Goal: Task Accomplishment & Management: Manage account settings

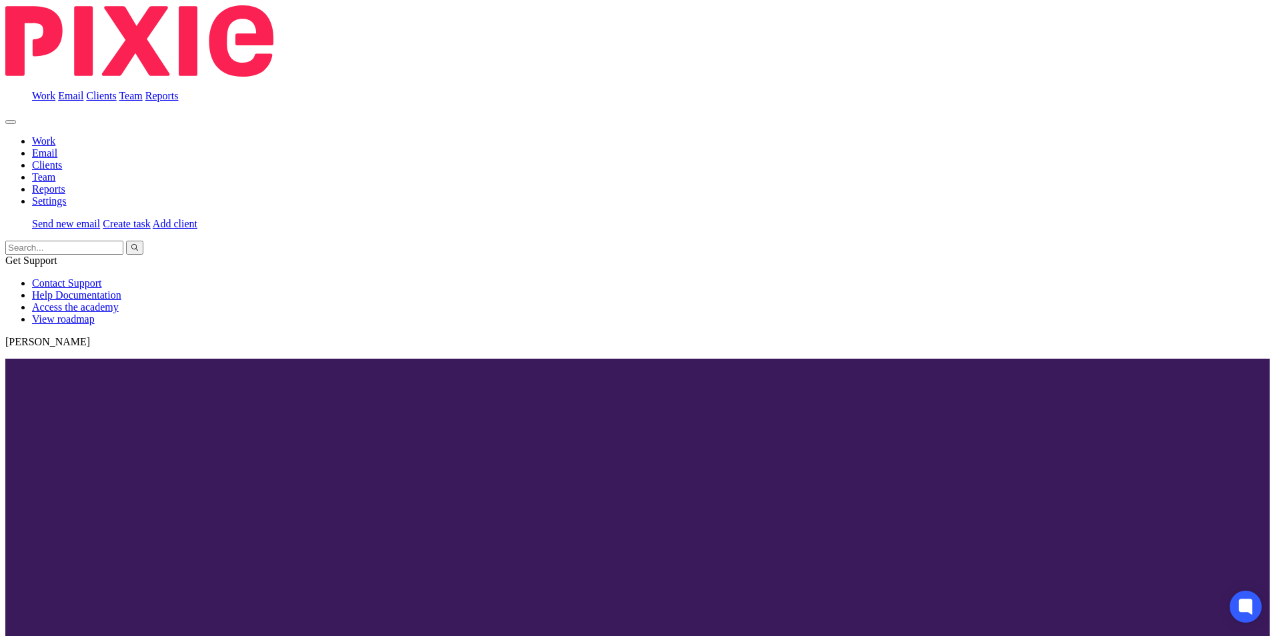
scroll to position [177, 0]
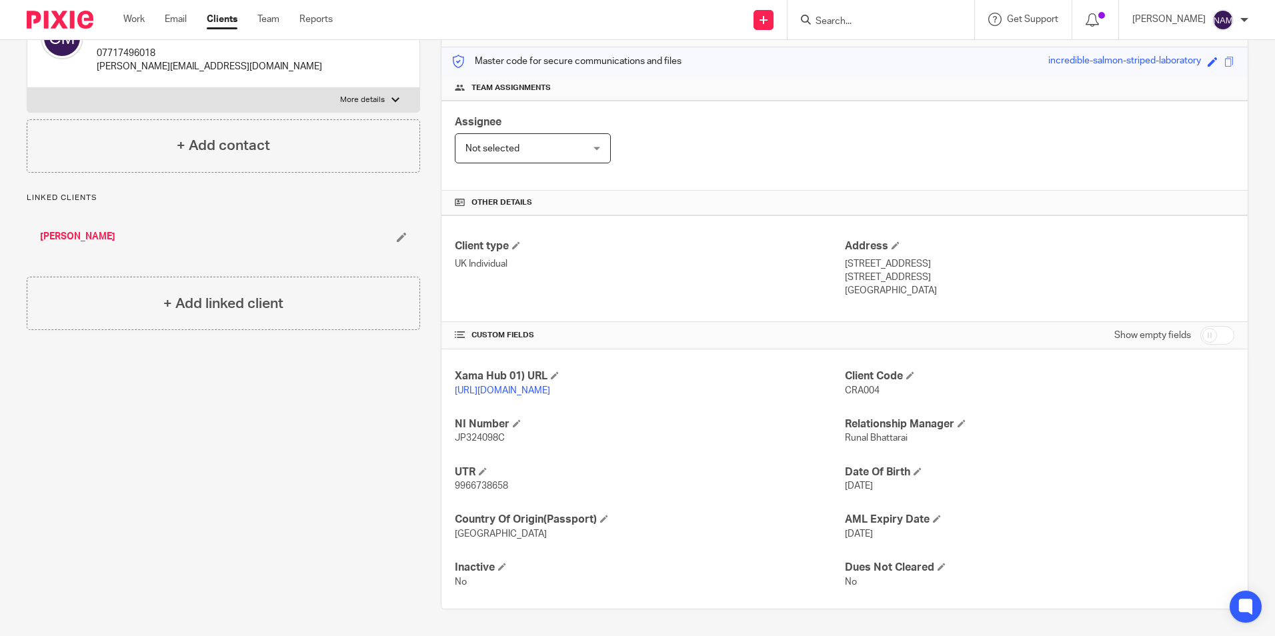
click at [835, 10] on div at bounding box center [881, 19] width 187 height 39
click at [834, 15] on form at bounding box center [885, 19] width 142 height 17
click at [814, 22] on input "Search" at bounding box center [874, 22] width 120 height 12
type input "l"
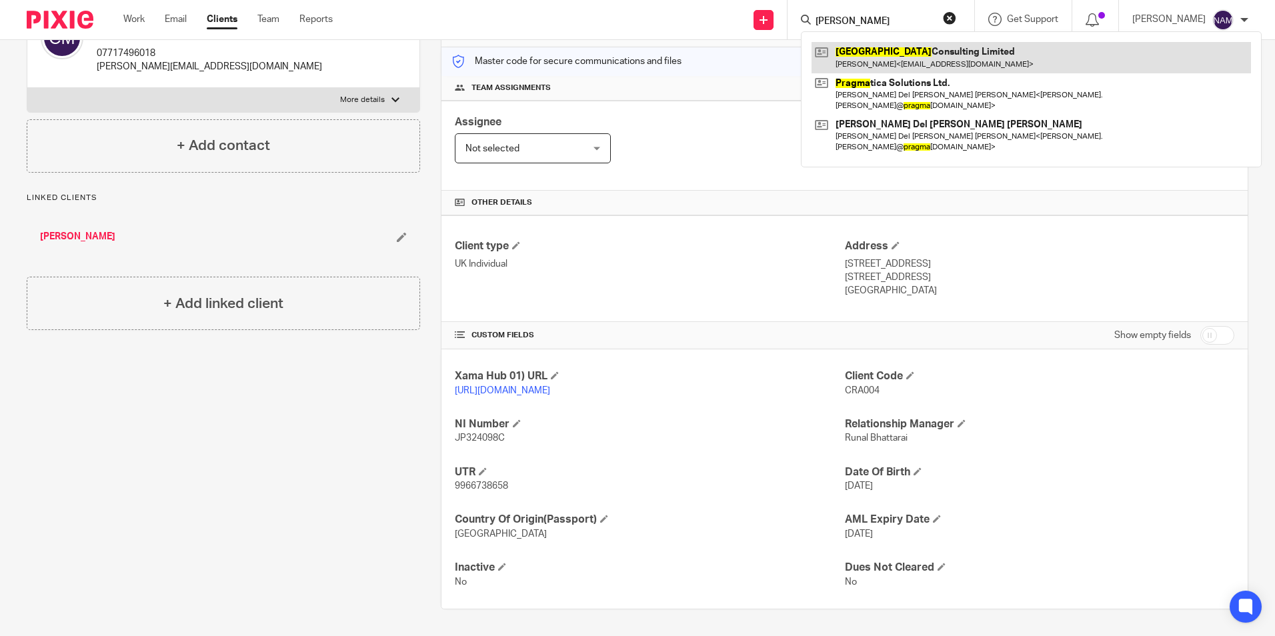
type input "pragya"
click at [917, 57] on link at bounding box center [1032, 57] width 440 height 31
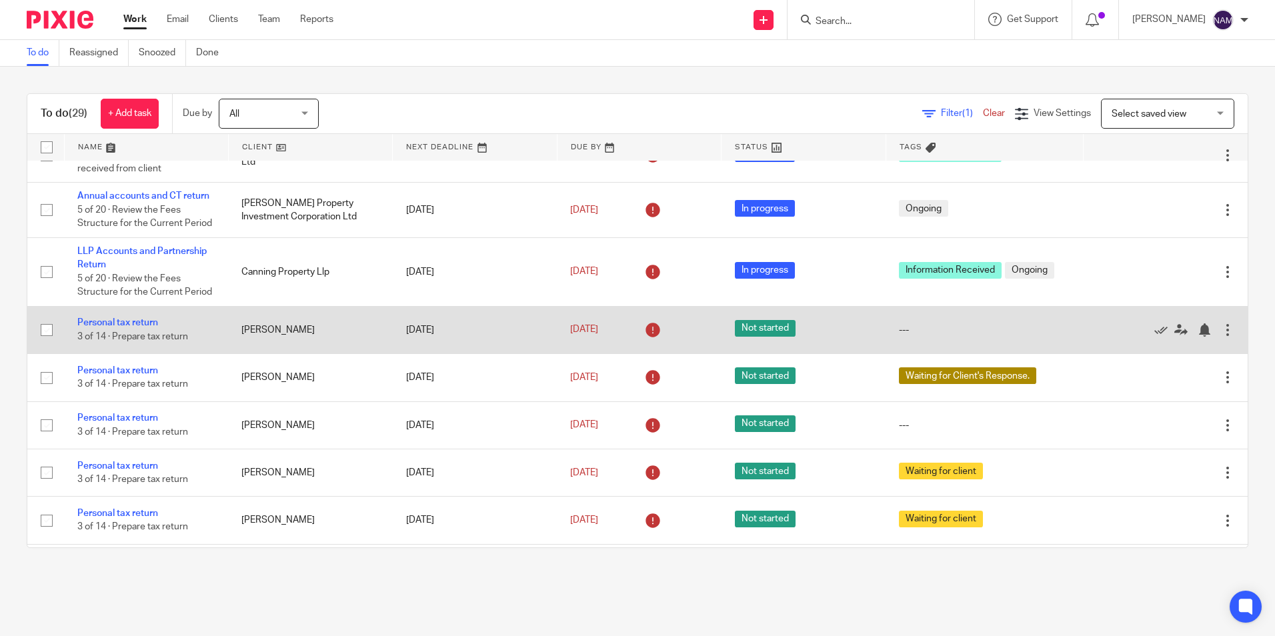
scroll to position [67, 0]
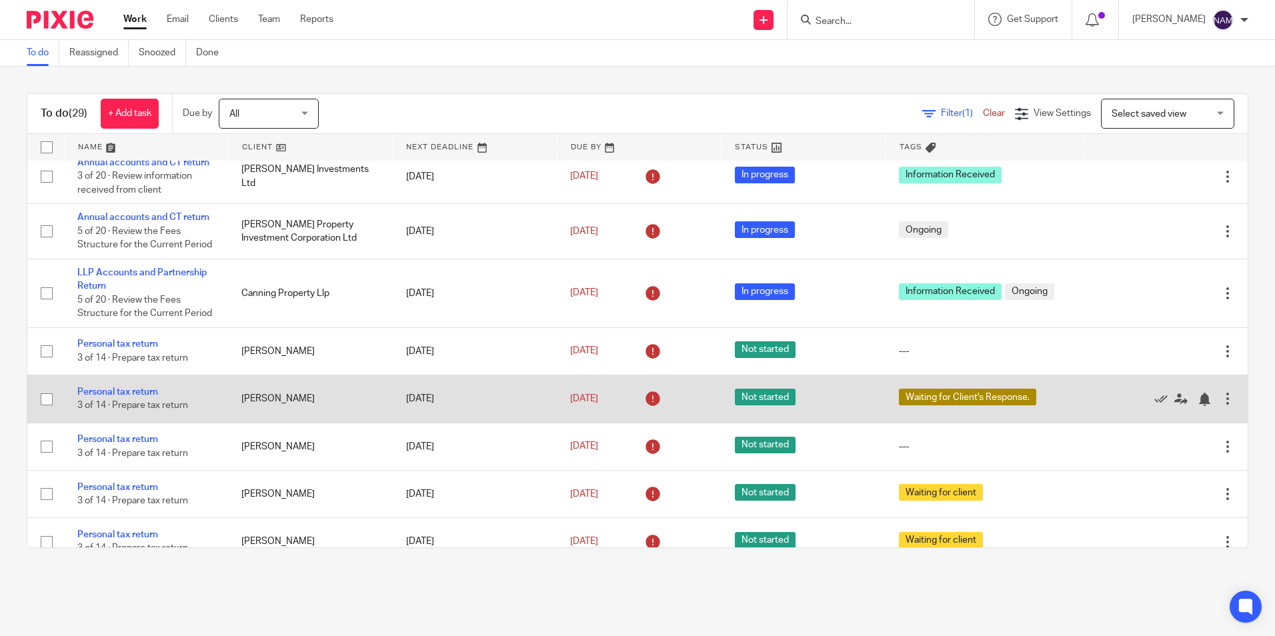
click at [138, 386] on td "Personal tax return 3 of 14 · Prepare tax return" at bounding box center [146, 399] width 164 height 47
click at [140, 392] on link "Personal tax return" at bounding box center [117, 392] width 81 height 9
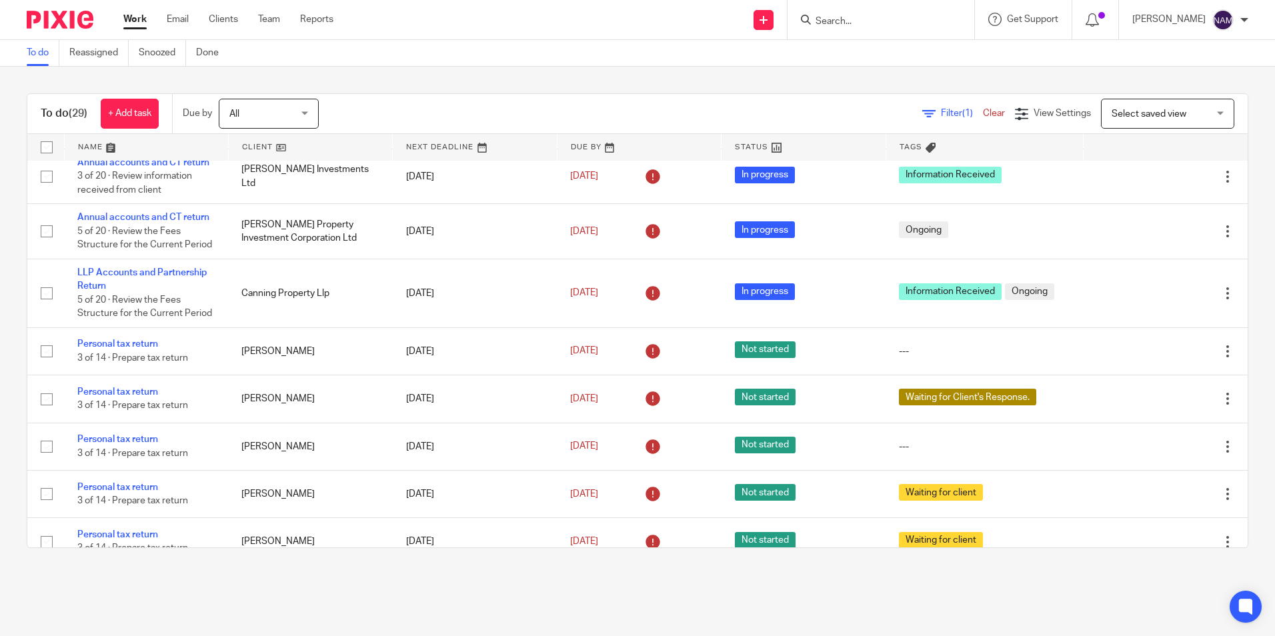
click at [840, 11] on form at bounding box center [885, 19] width 142 height 17
click at [828, 26] on input "Search" at bounding box center [874, 22] width 120 height 12
type input "lee ku"
click button "submit" at bounding box center [0, 0] width 0 height 0
click at [818, 47] on link at bounding box center [944, 57] width 265 height 31
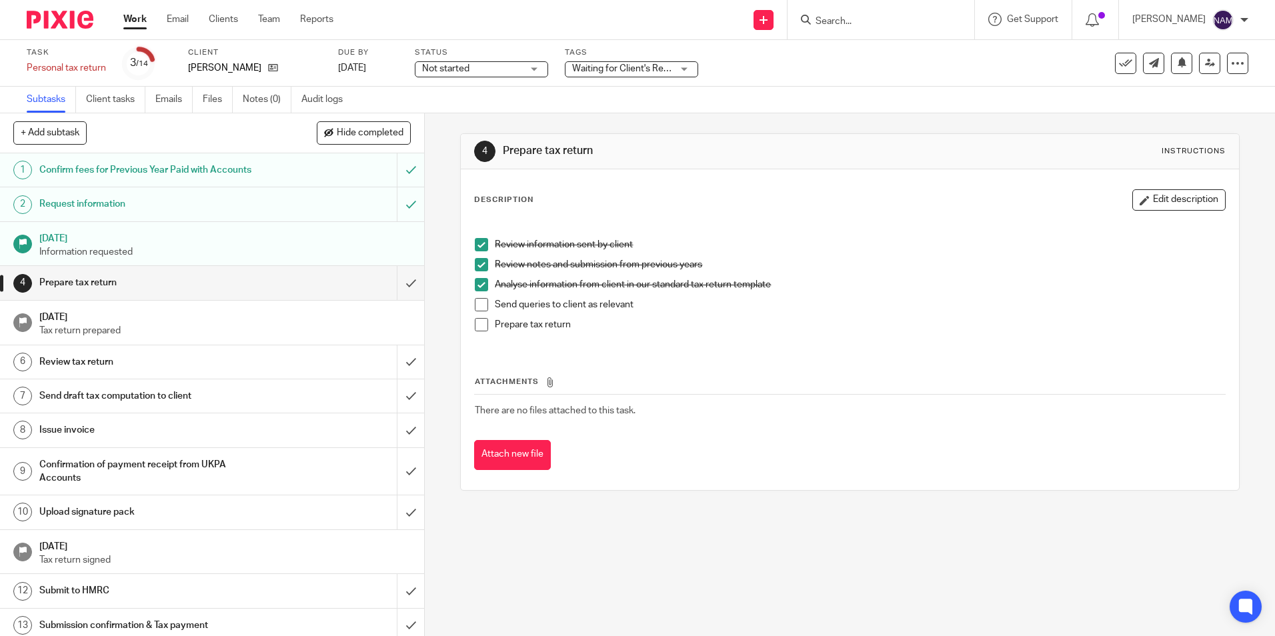
click at [479, 307] on span at bounding box center [481, 304] width 13 height 13
click at [475, 320] on span at bounding box center [481, 324] width 13 height 13
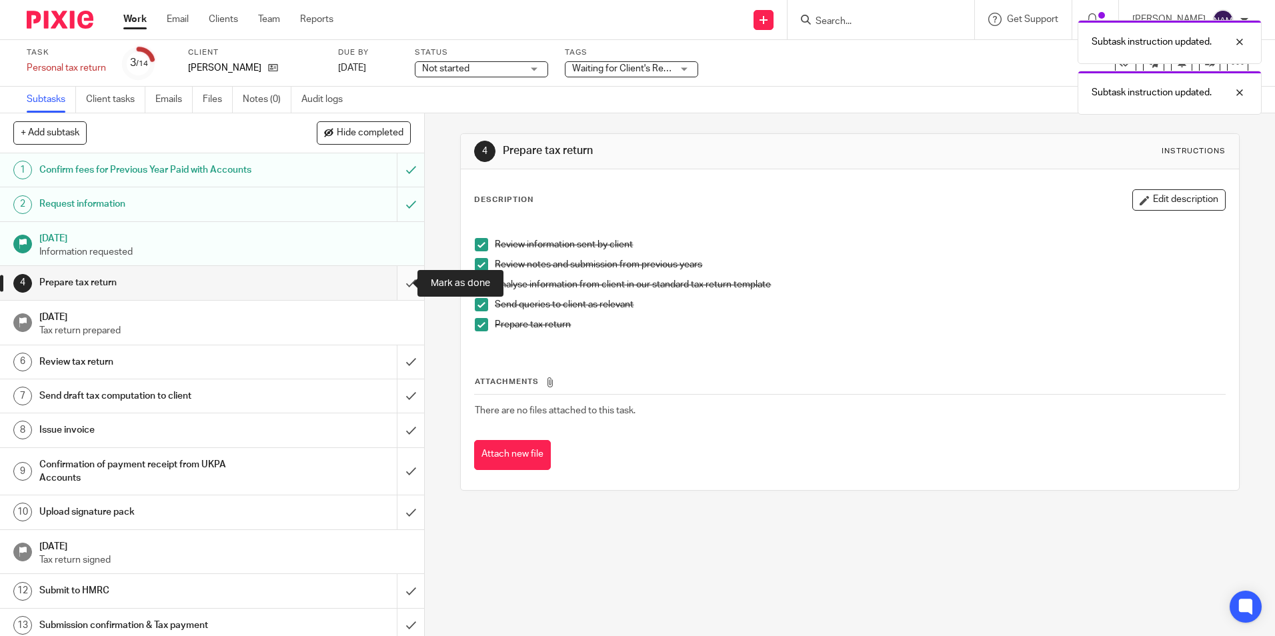
click at [399, 286] on input "submit" at bounding box center [212, 282] width 424 height 33
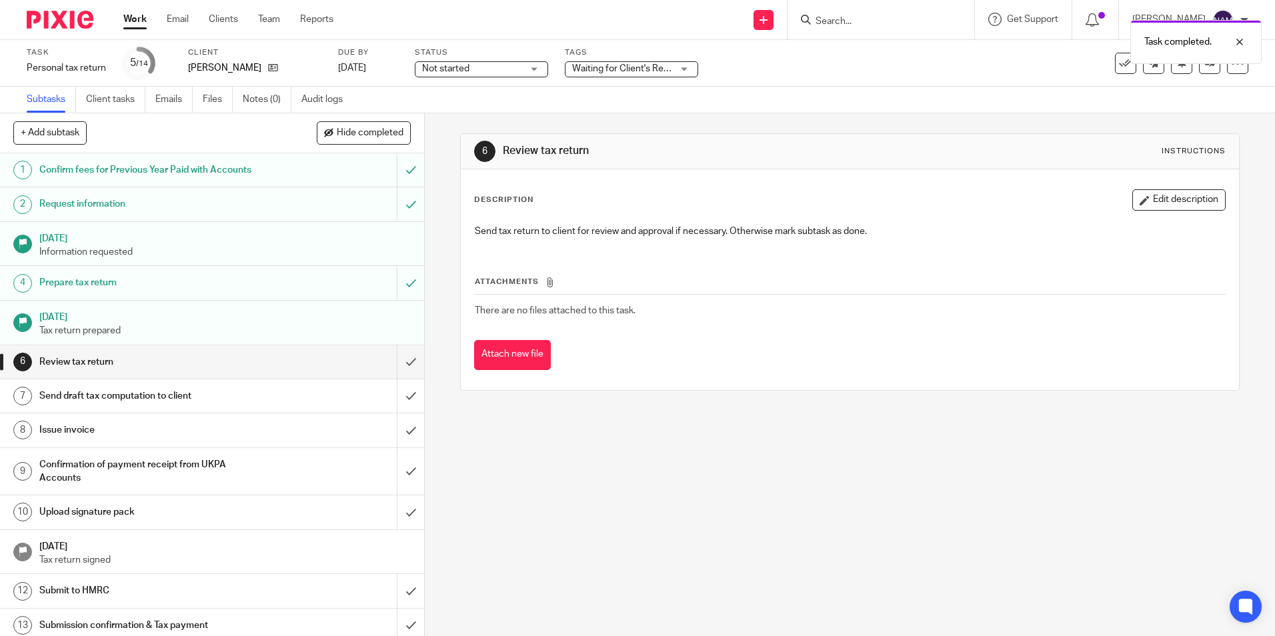
click at [622, 68] on span "Waiting for Client's Response." at bounding box center [634, 68] width 124 height 9
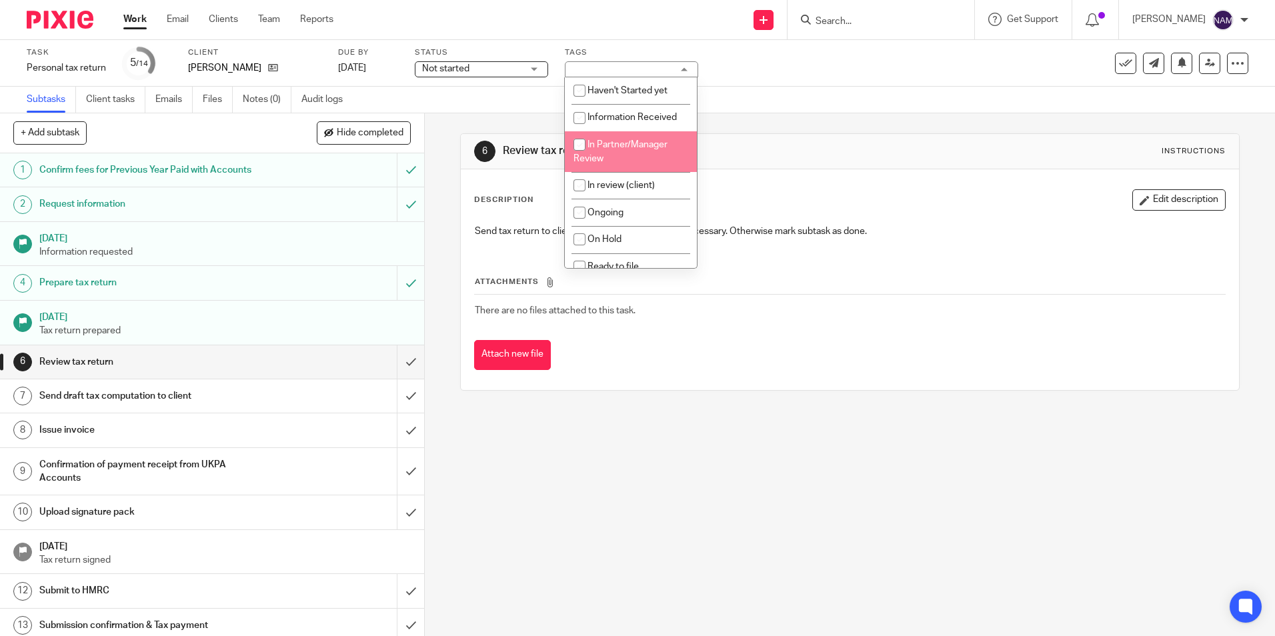
click at [599, 155] on span "In Partner/Manager Review" at bounding box center [621, 151] width 94 height 23
checkbox input "true"
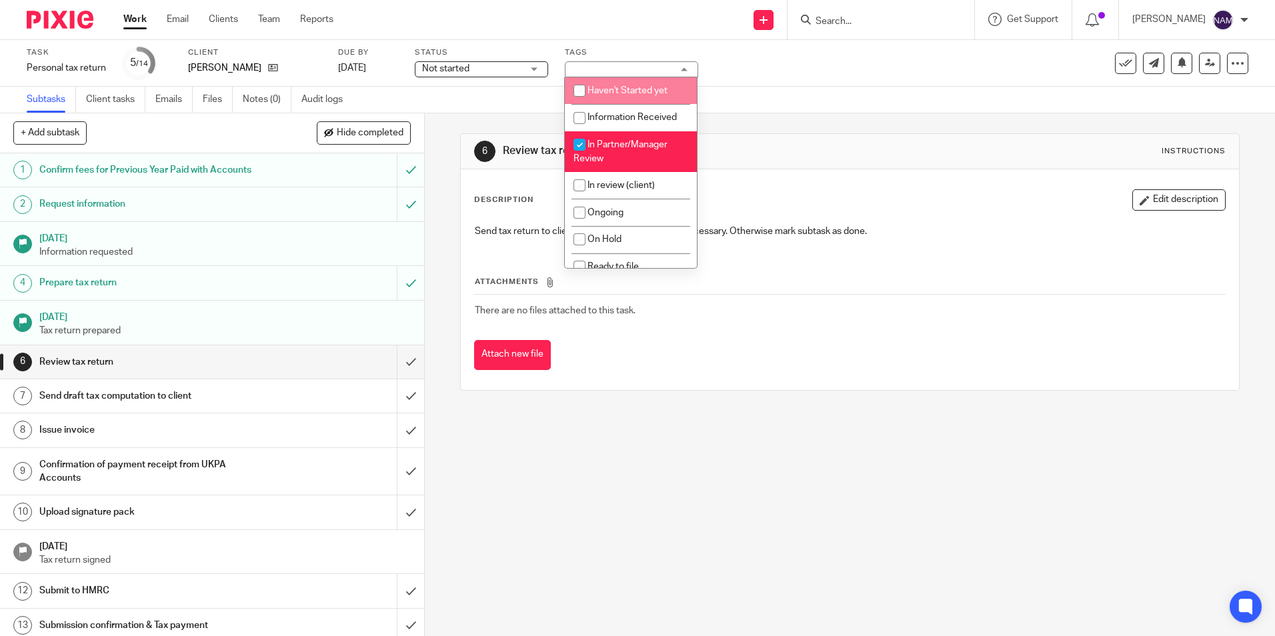
click at [542, 99] on div "Subtasks Client tasks Emails Files Notes (0) Audit logs" at bounding box center [637, 100] width 1275 height 27
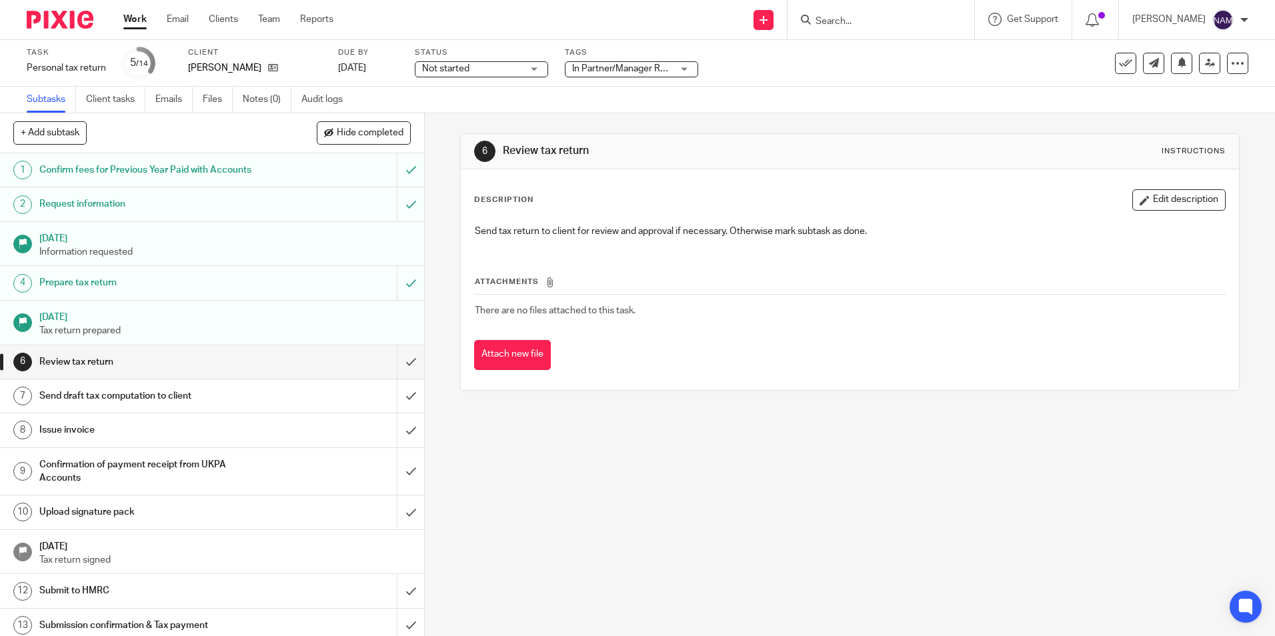
click at [586, 71] on span "In Partner/Manager Review + 1" at bounding box center [635, 68] width 127 height 9
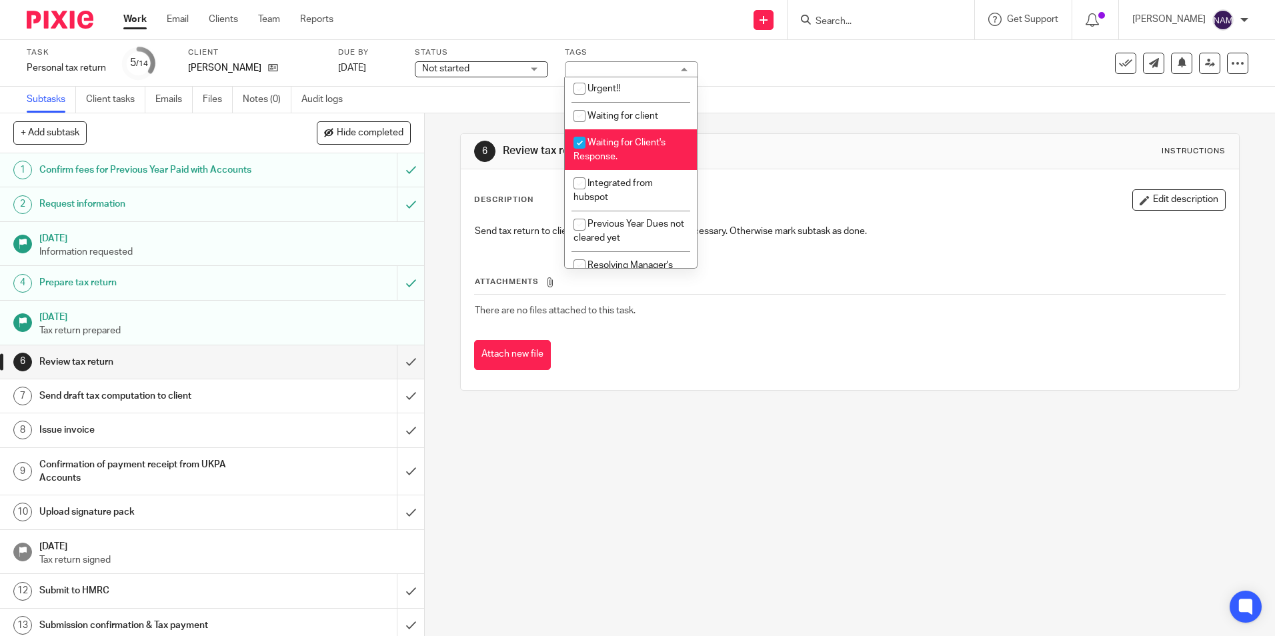
scroll to position [298, 0]
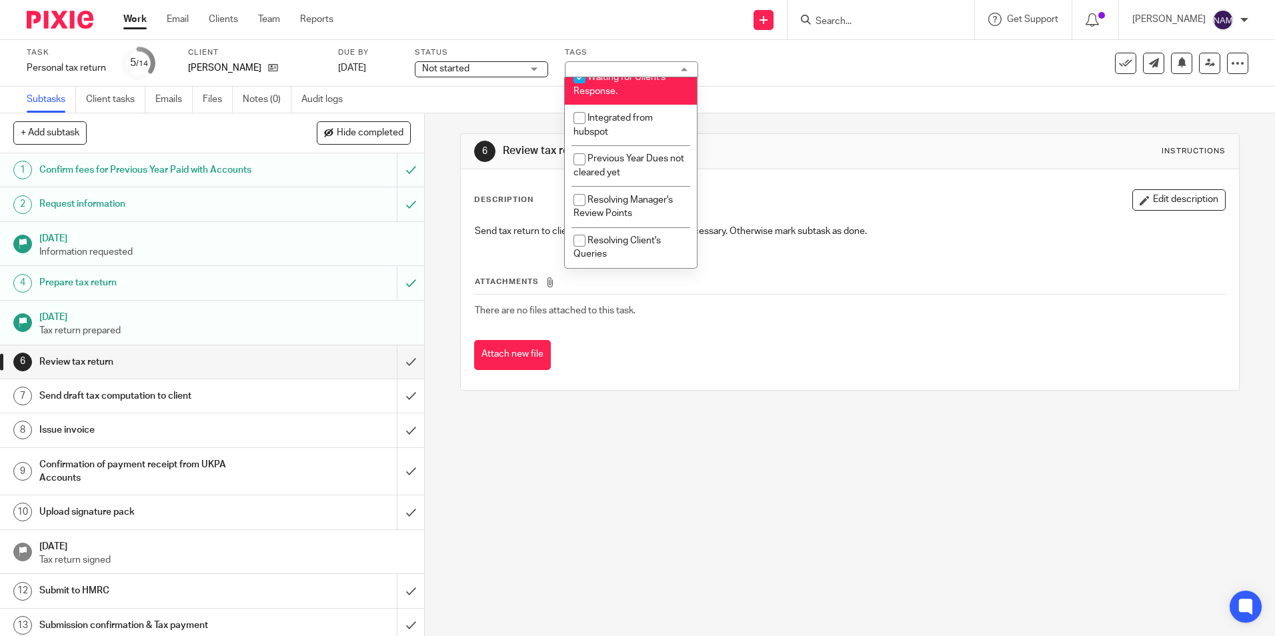
click at [603, 92] on span "Waiting for Client's Response." at bounding box center [620, 84] width 92 height 23
checkbox input "false"
click at [502, 87] on div "Subtasks Client tasks Emails Files Notes (0) Audit logs" at bounding box center [637, 100] width 1275 height 27
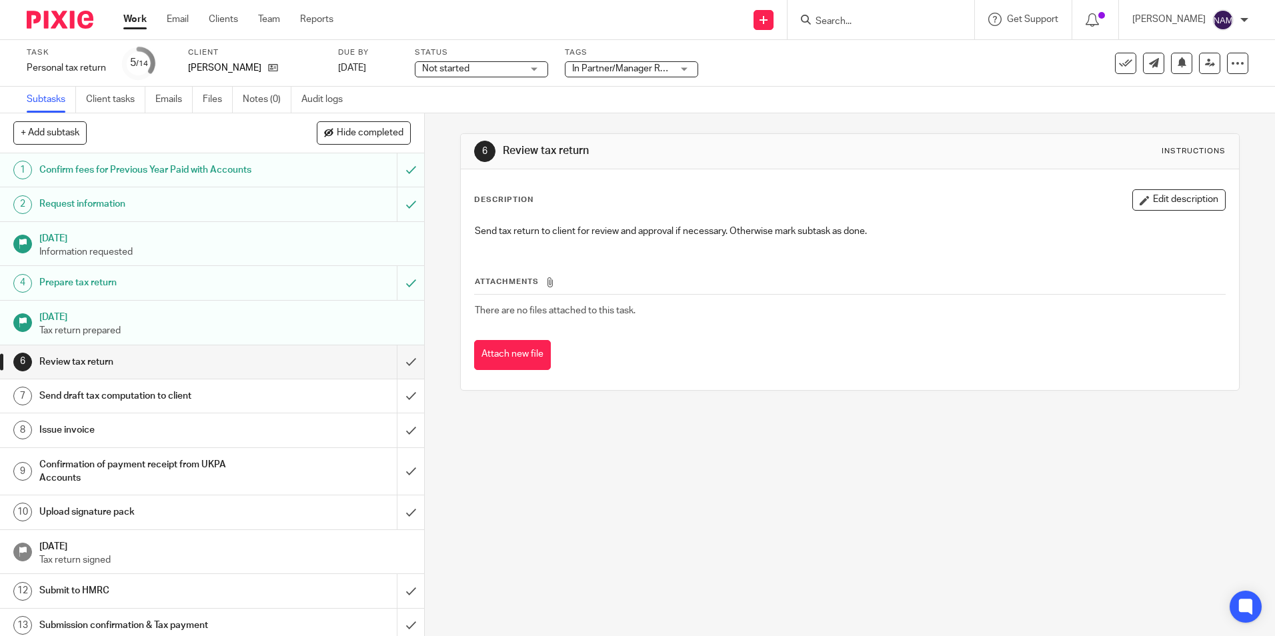
click at [502, 73] on span "Not started" at bounding box center [472, 69] width 100 height 14
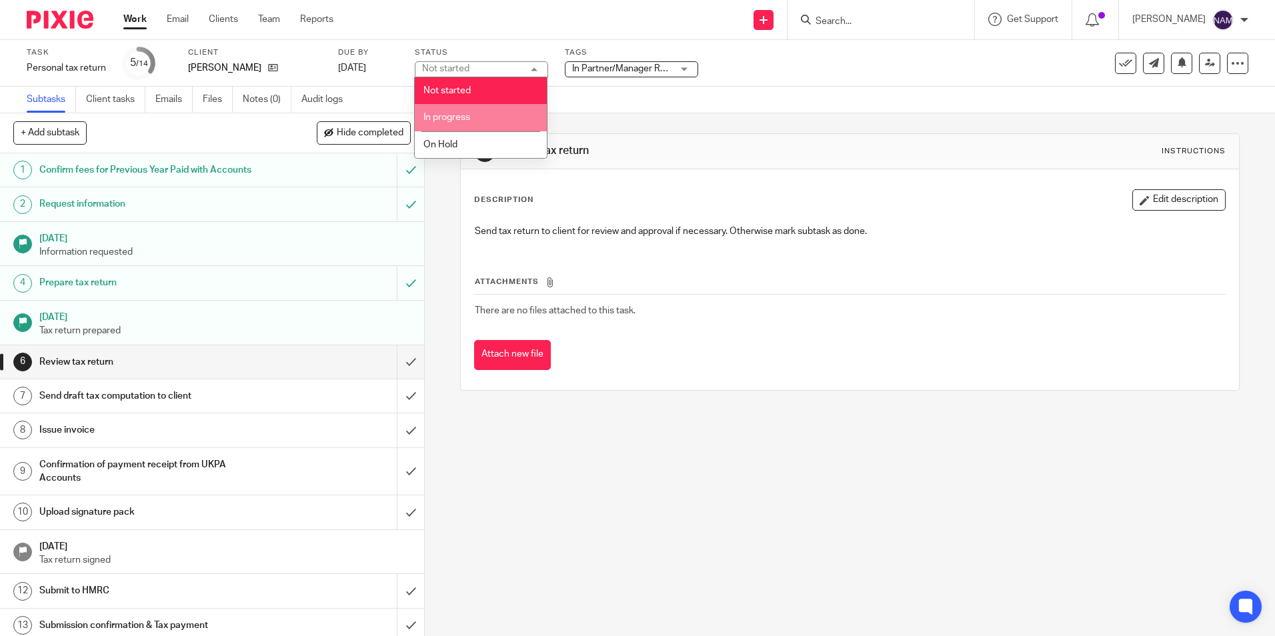
drag, startPoint x: 468, startPoint y: 133, endPoint x: 469, endPoint y: 109, distance: 24.7
click at [469, 109] on ul "Not started In progress On Hold" at bounding box center [481, 117] width 132 height 81
click at [469, 109] on li "In progress" at bounding box center [481, 117] width 132 height 27
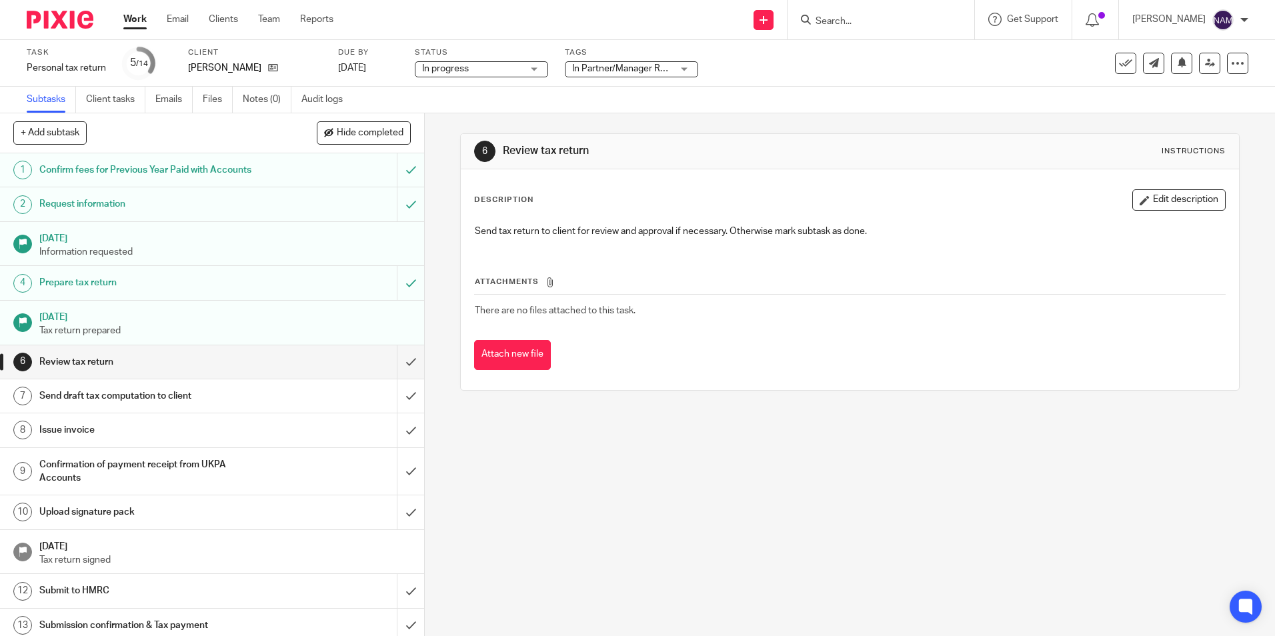
click at [78, 21] on img at bounding box center [60, 20] width 67 height 18
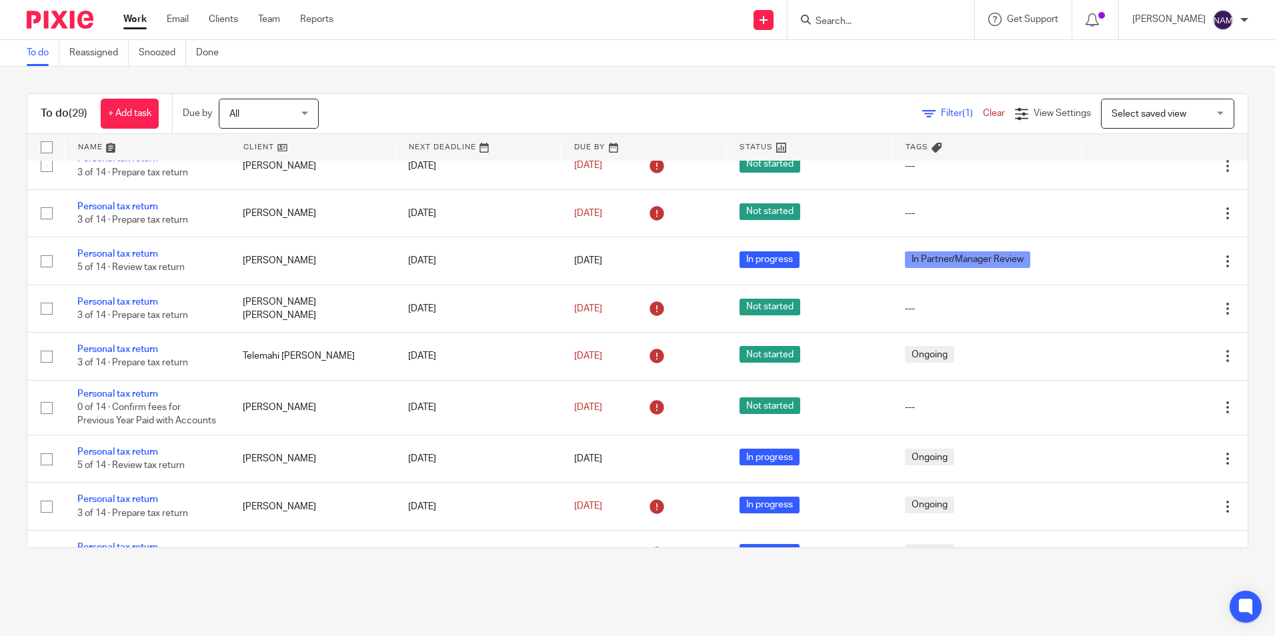
scroll to position [800, 0]
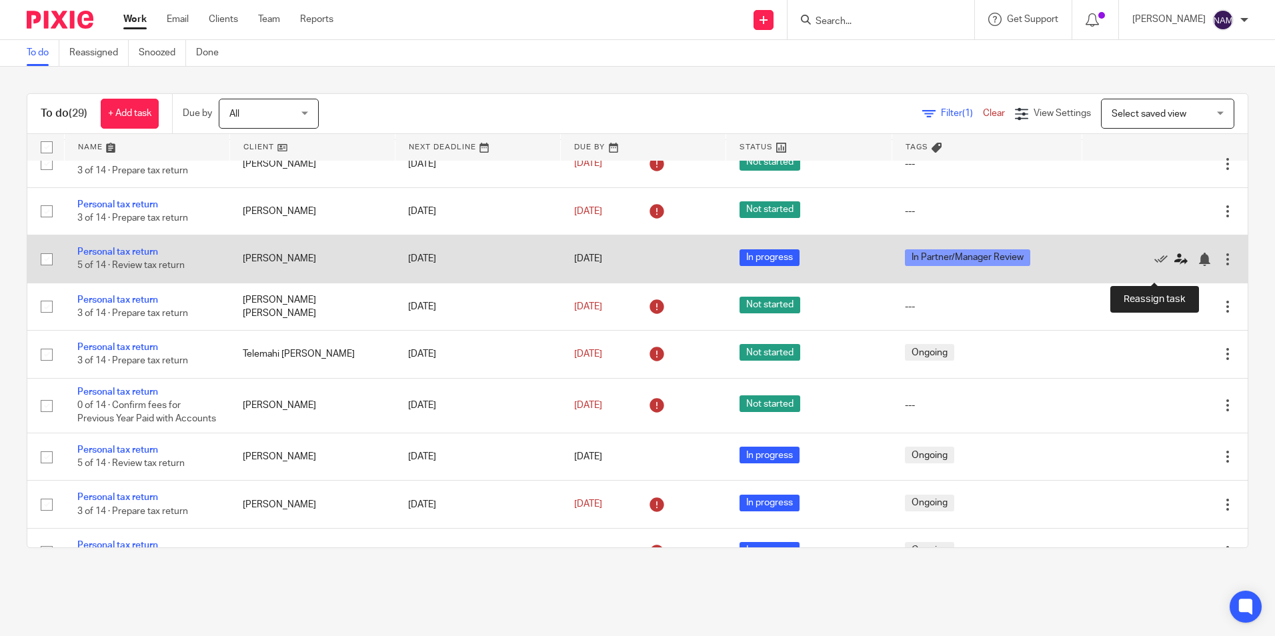
click at [1175, 266] on icon at bounding box center [1181, 259] width 13 height 13
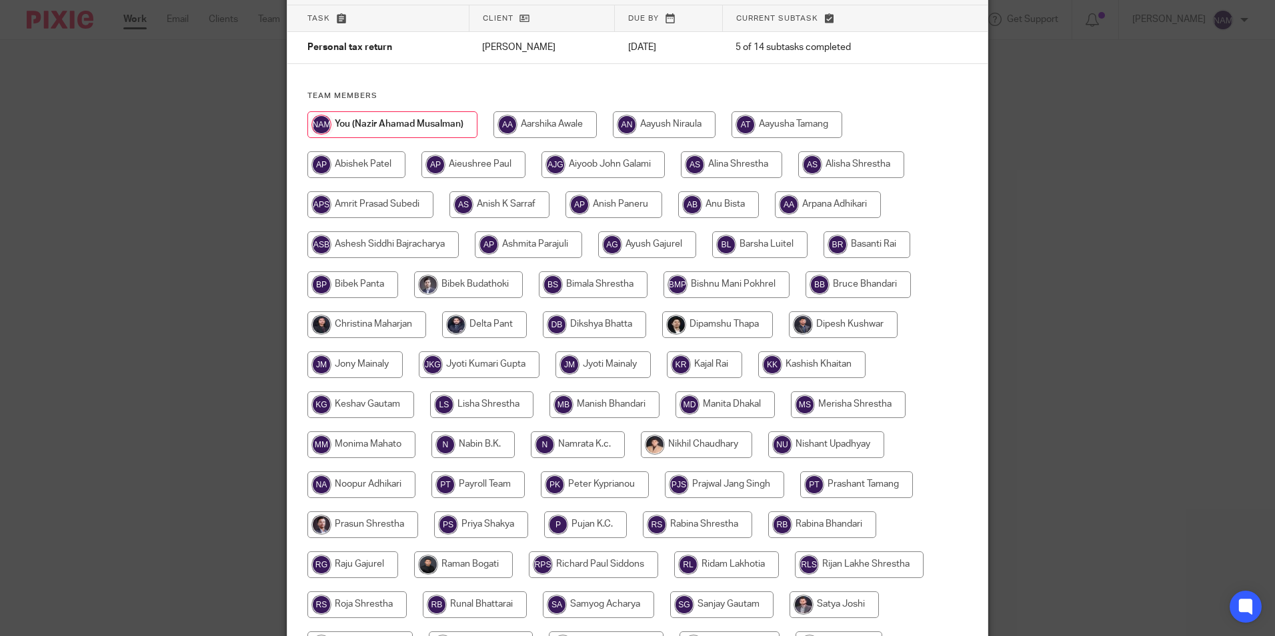
scroll to position [89, 0]
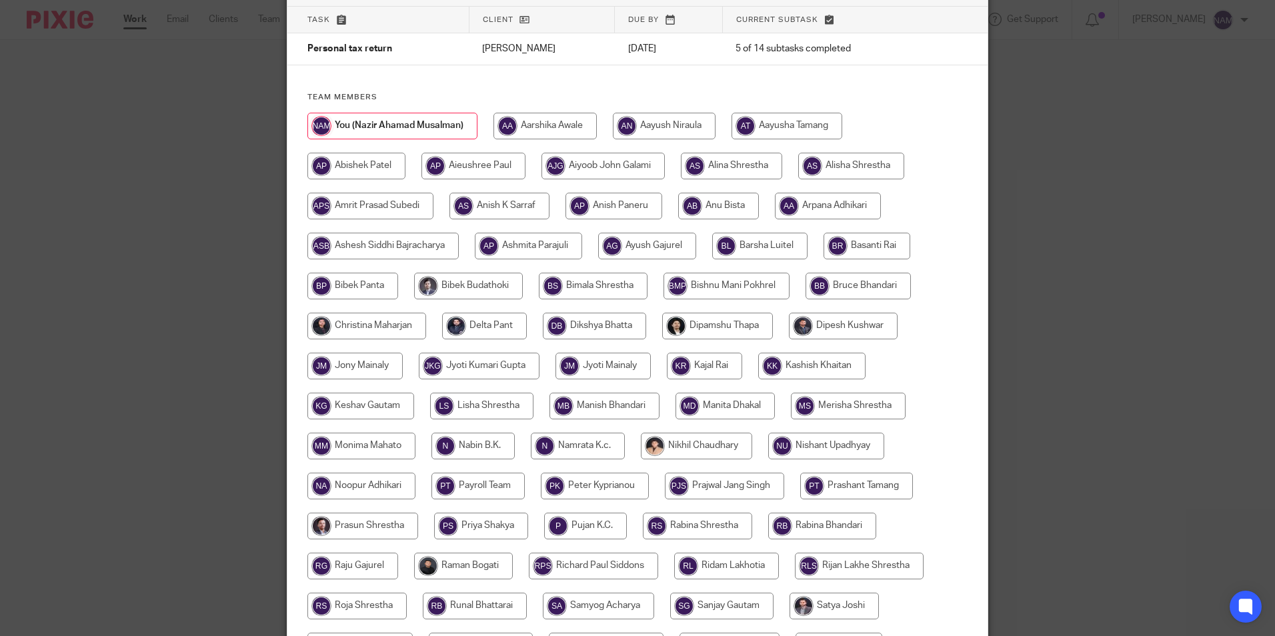
click at [374, 308] on div at bounding box center [638, 453] width 660 height 680
click at [375, 324] on input "radio" at bounding box center [367, 326] width 119 height 27
radio input "true"
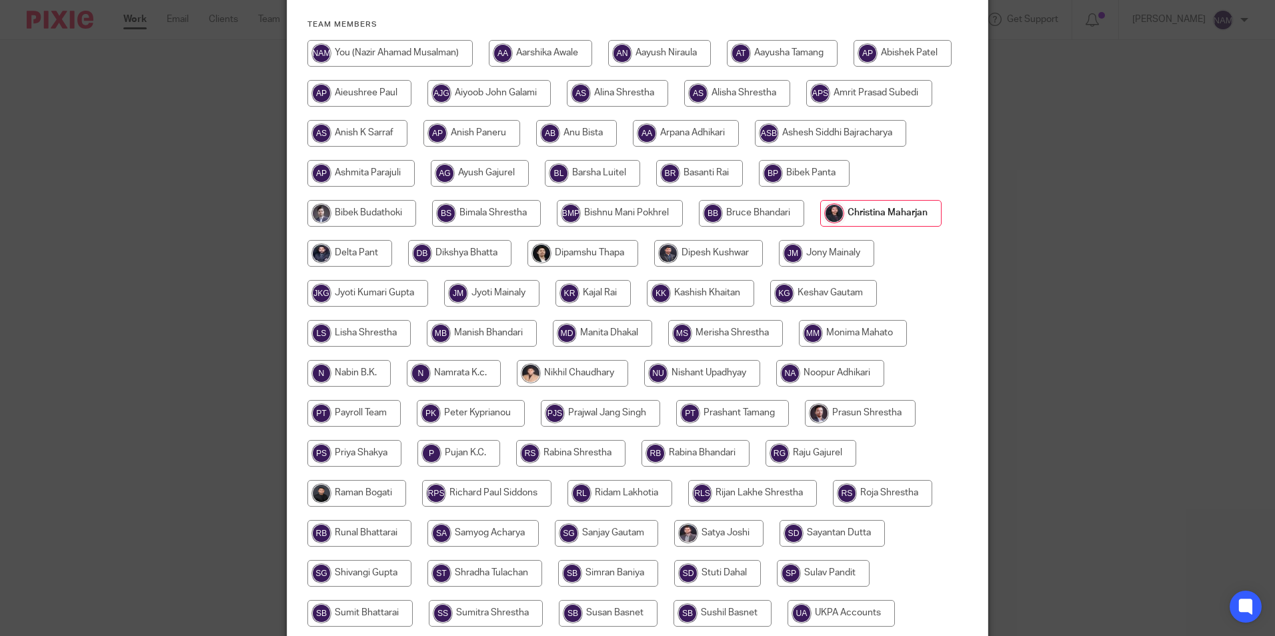
scroll to position [356, 0]
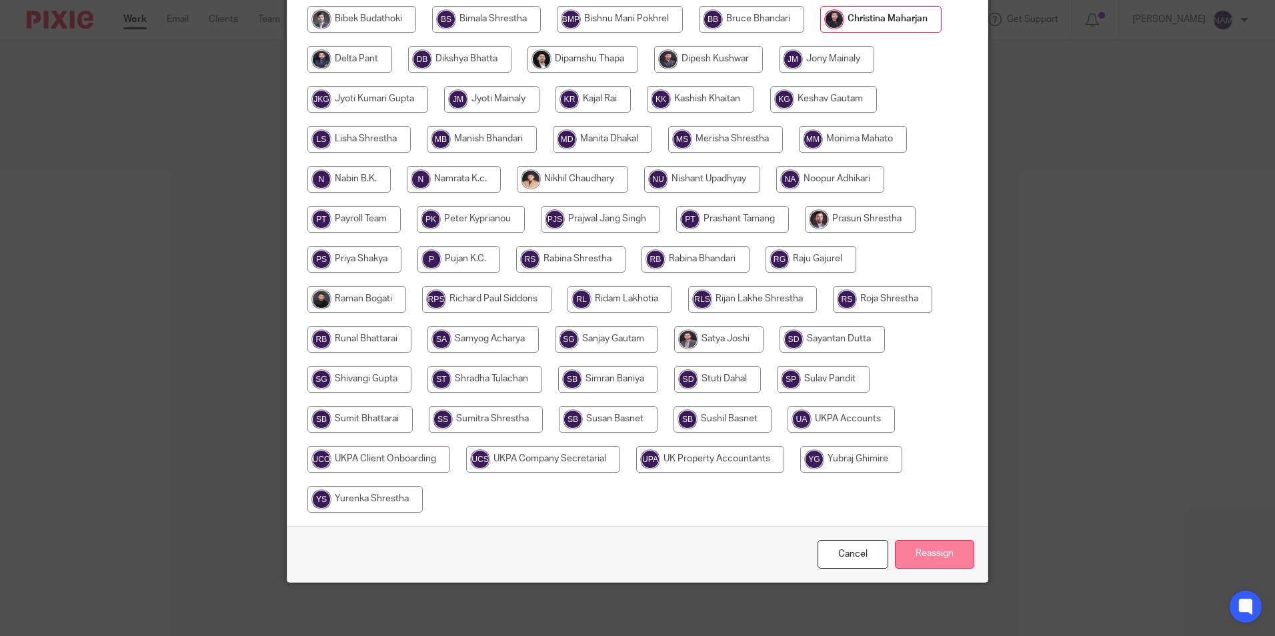
drag, startPoint x: 929, startPoint y: 560, endPoint x: 941, endPoint y: 547, distance: 17.5
click at [929, 560] on input "Reassign" at bounding box center [934, 554] width 79 height 29
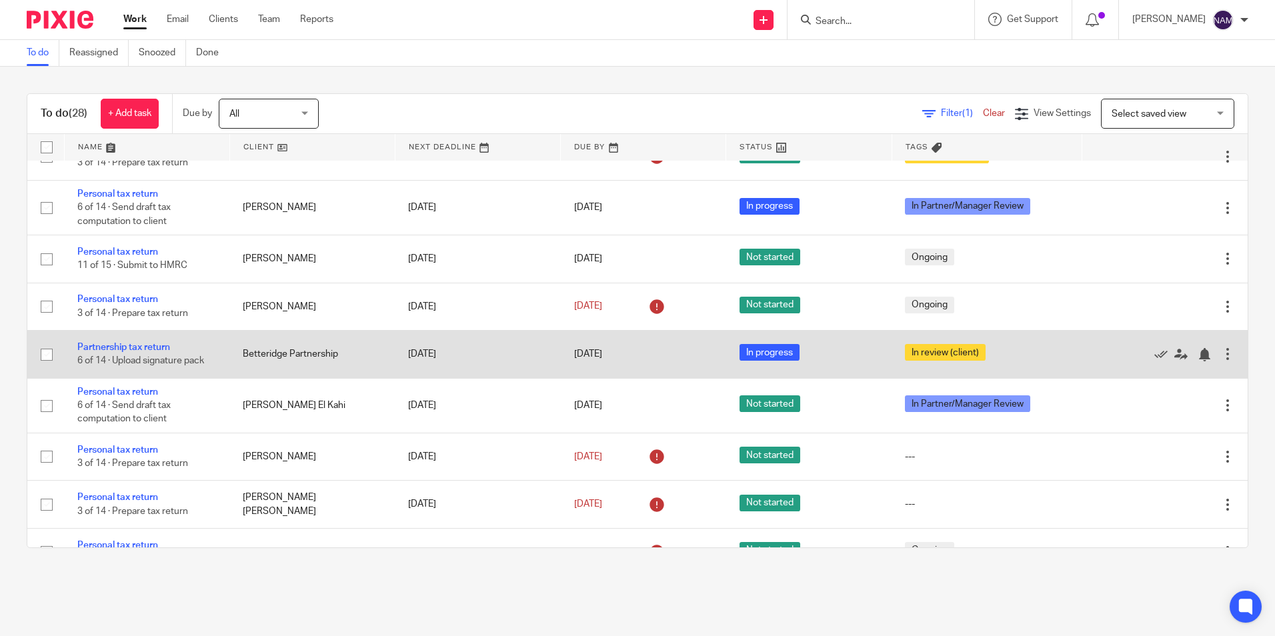
scroll to position [450, 0]
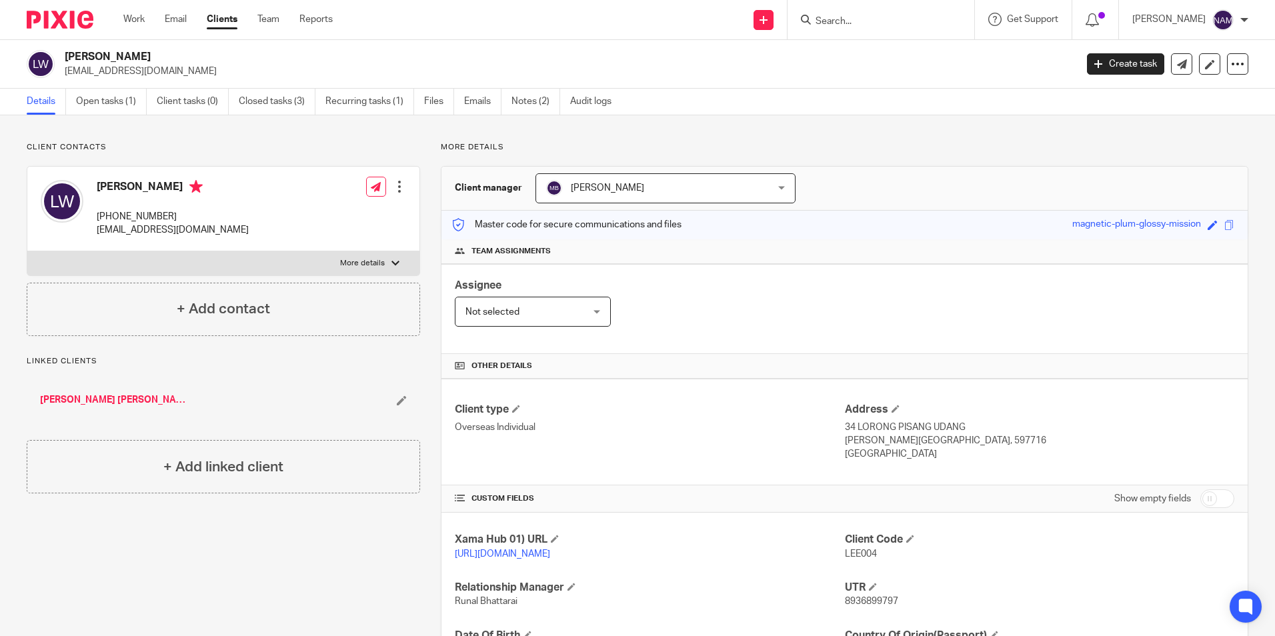
click at [788, 16] on div at bounding box center [881, 19] width 187 height 39
click at [814, 13] on form at bounding box center [885, 19] width 142 height 17
click at [814, 16] on input "Search" at bounding box center [874, 22] width 120 height 12
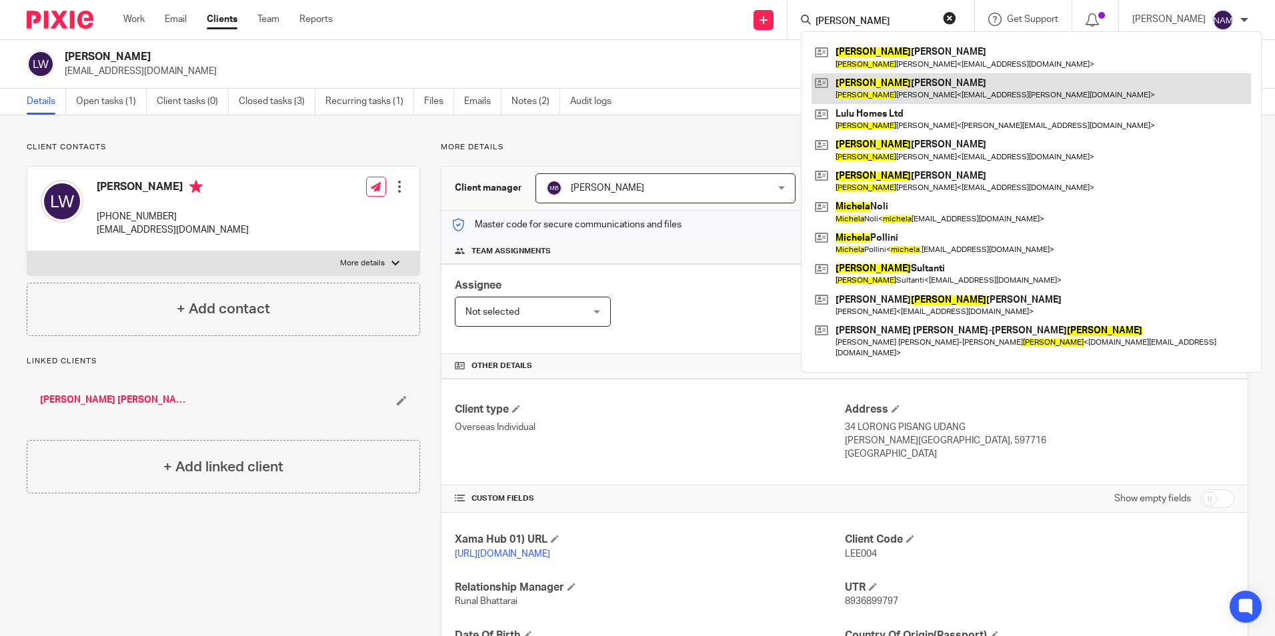
type input "michele"
click at [885, 85] on link at bounding box center [1032, 88] width 440 height 31
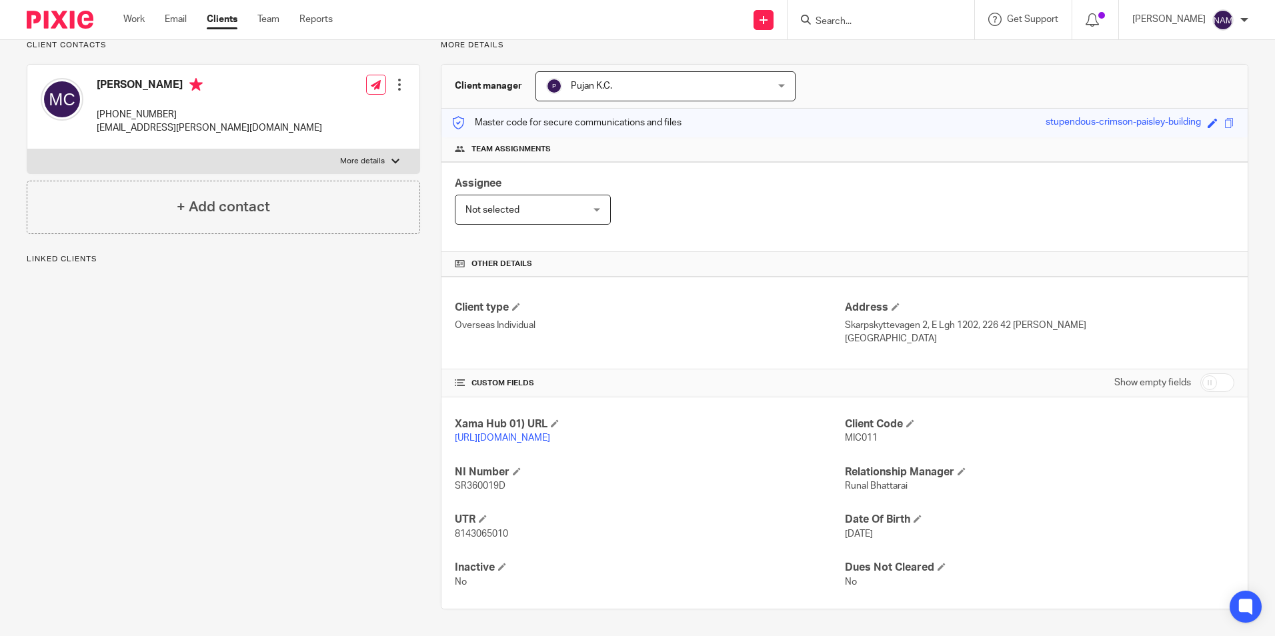
scroll to position [115, 0]
click at [507, 432] on p "[URL][DOMAIN_NAME]" at bounding box center [650, 438] width 390 height 13
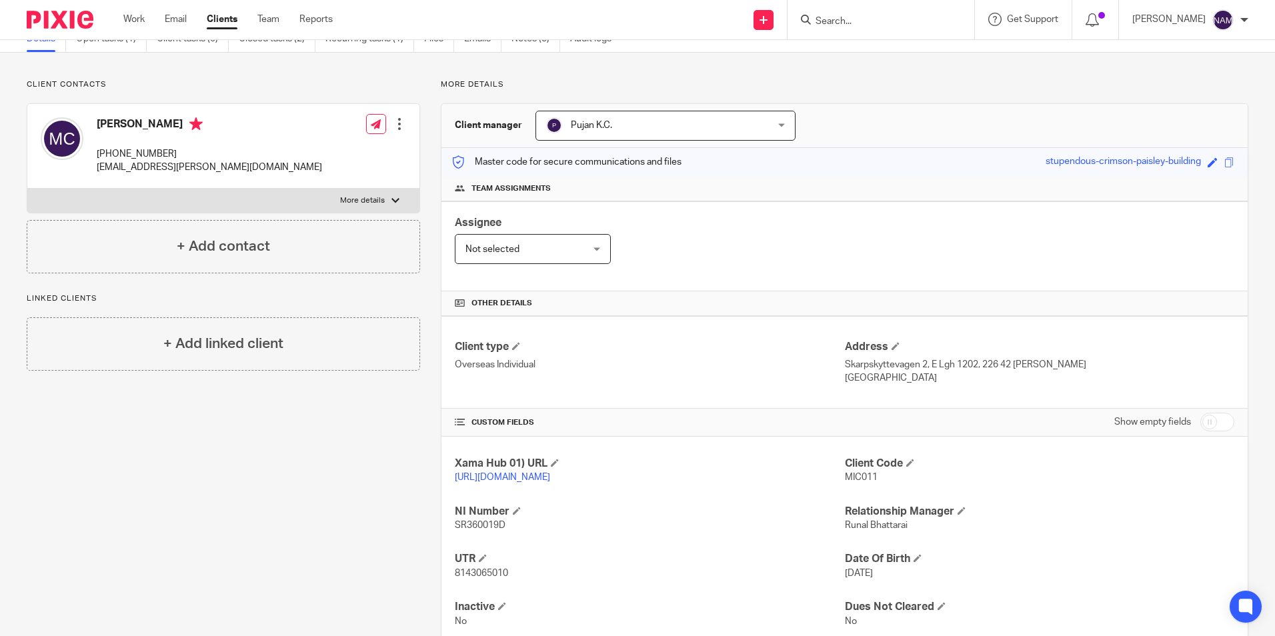
scroll to position [0, 0]
